Goal: Information Seeking & Learning: Find specific fact

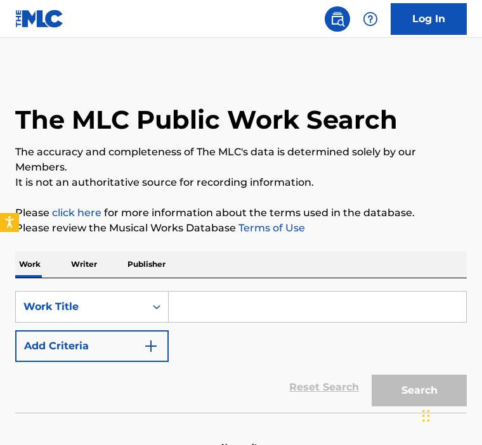
click at [84, 271] on p "Writer" at bounding box center [84, 264] width 34 height 27
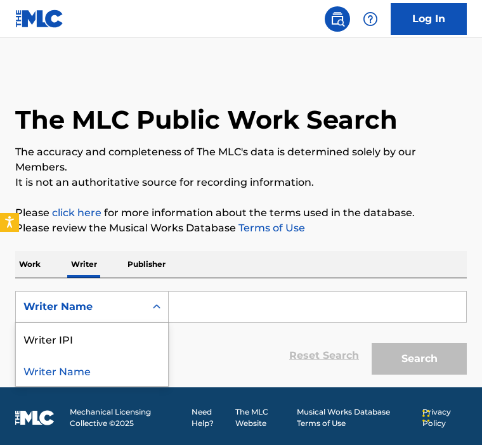
click at [102, 314] on div "Writer Name" at bounding box center [80, 306] width 114 height 15
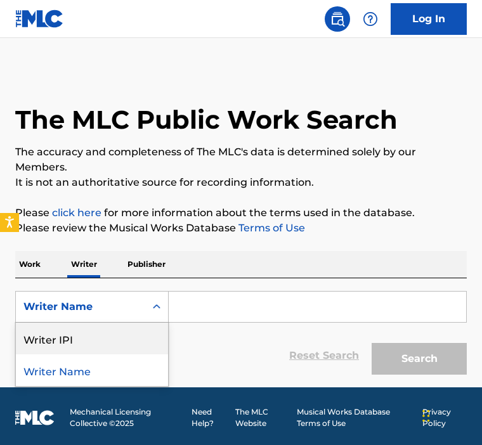
click at [99, 335] on div "Writer IPI" at bounding box center [92, 339] width 152 height 32
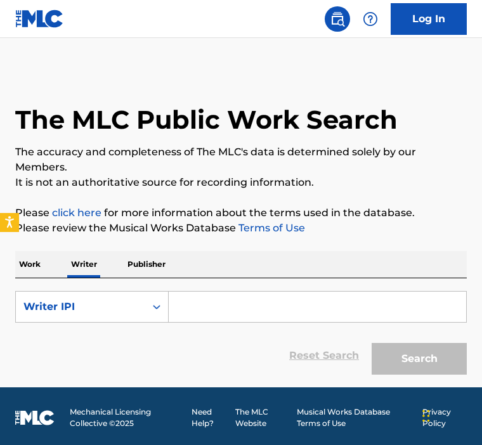
click at [226, 300] on input "Search Form" at bounding box center [317, 307] width 297 height 30
type input "01149553539"
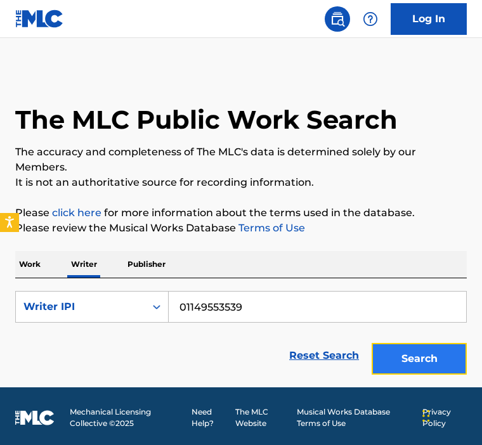
click at [414, 367] on button "Search" at bounding box center [419, 359] width 95 height 32
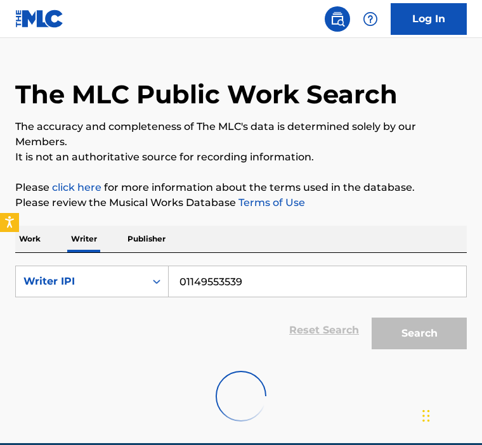
scroll to position [84, 0]
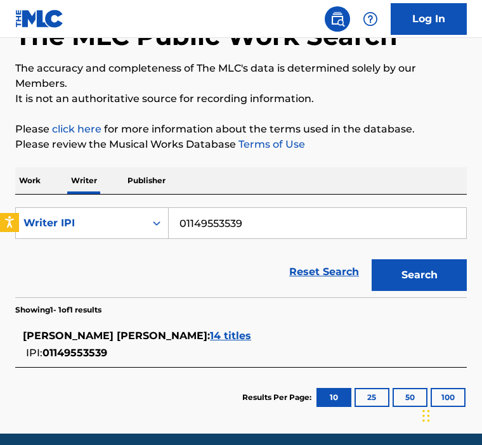
click at [251, 335] on span "14 titles" at bounding box center [230, 336] width 41 height 12
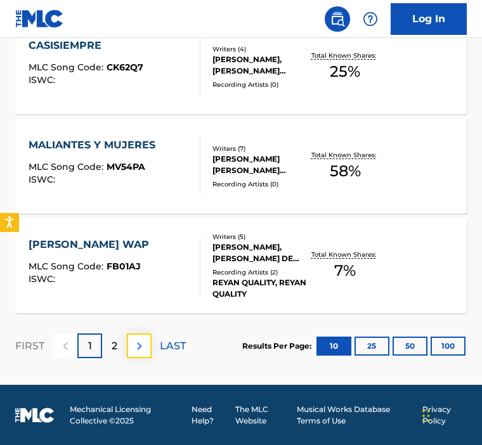
click at [138, 346] on img at bounding box center [139, 346] width 15 height 15
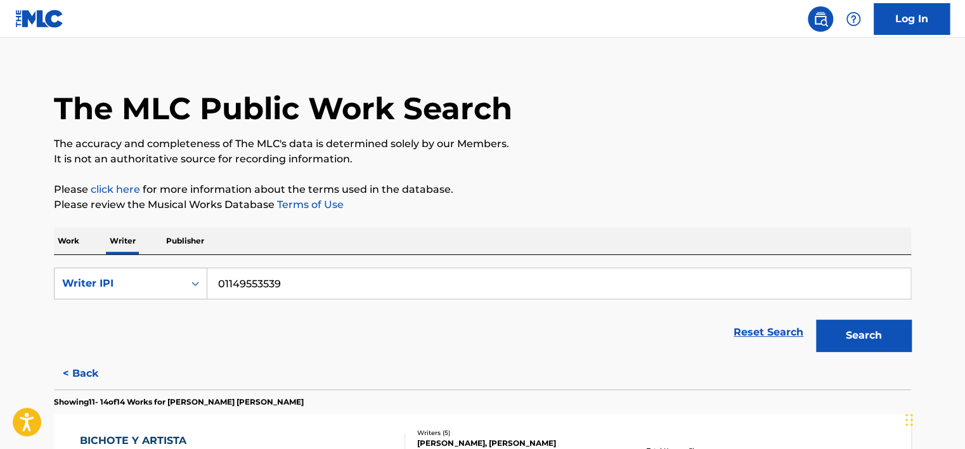
scroll to position [0, 0]
